Goal: Find specific page/section: Find specific page/section

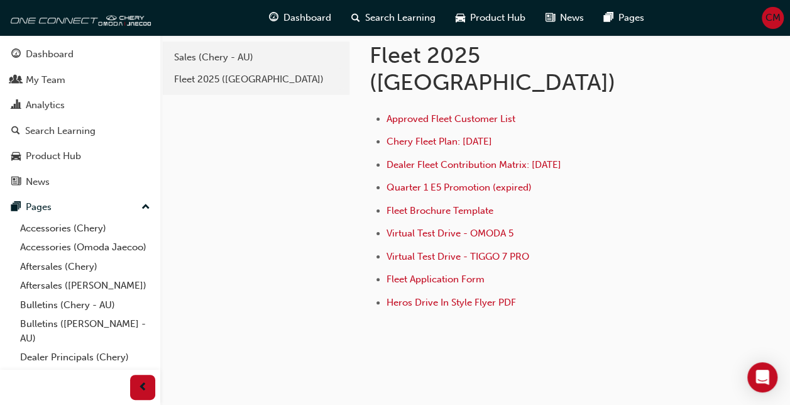
scroll to position [117, 0]
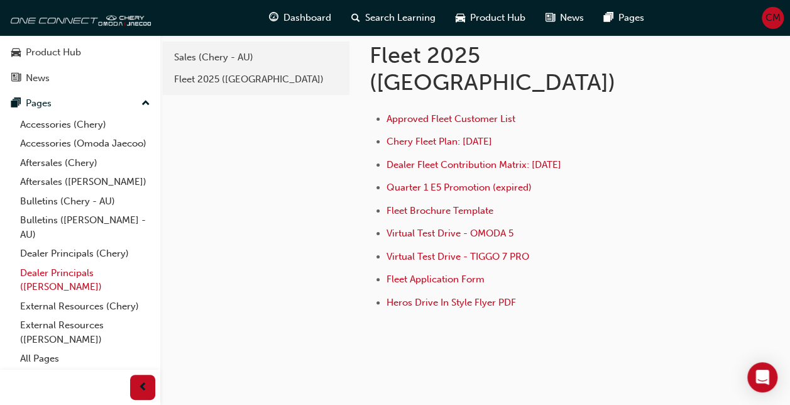
click at [84, 276] on link "Dealer Principals ([PERSON_NAME])" at bounding box center [85, 279] width 140 height 33
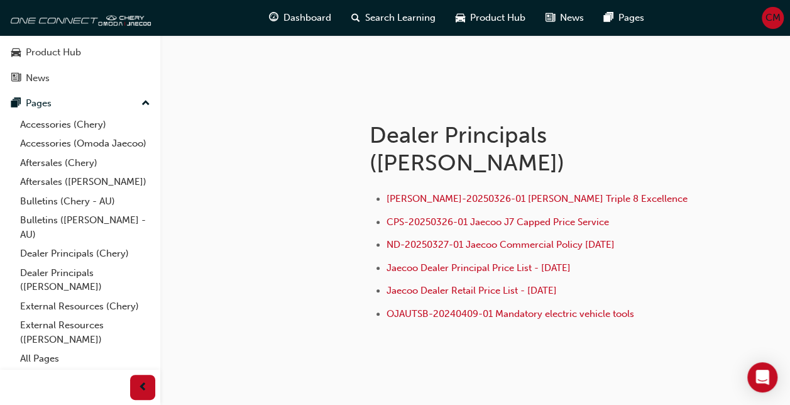
scroll to position [188, 0]
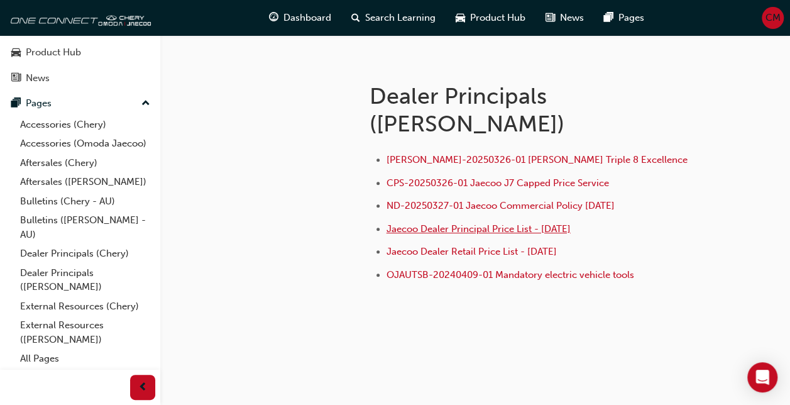
click at [517, 229] on span "Jaecoo Dealer Principal Price List - [DATE]" at bounding box center [478, 228] width 184 height 11
